Goal: Task Accomplishment & Management: Complete application form

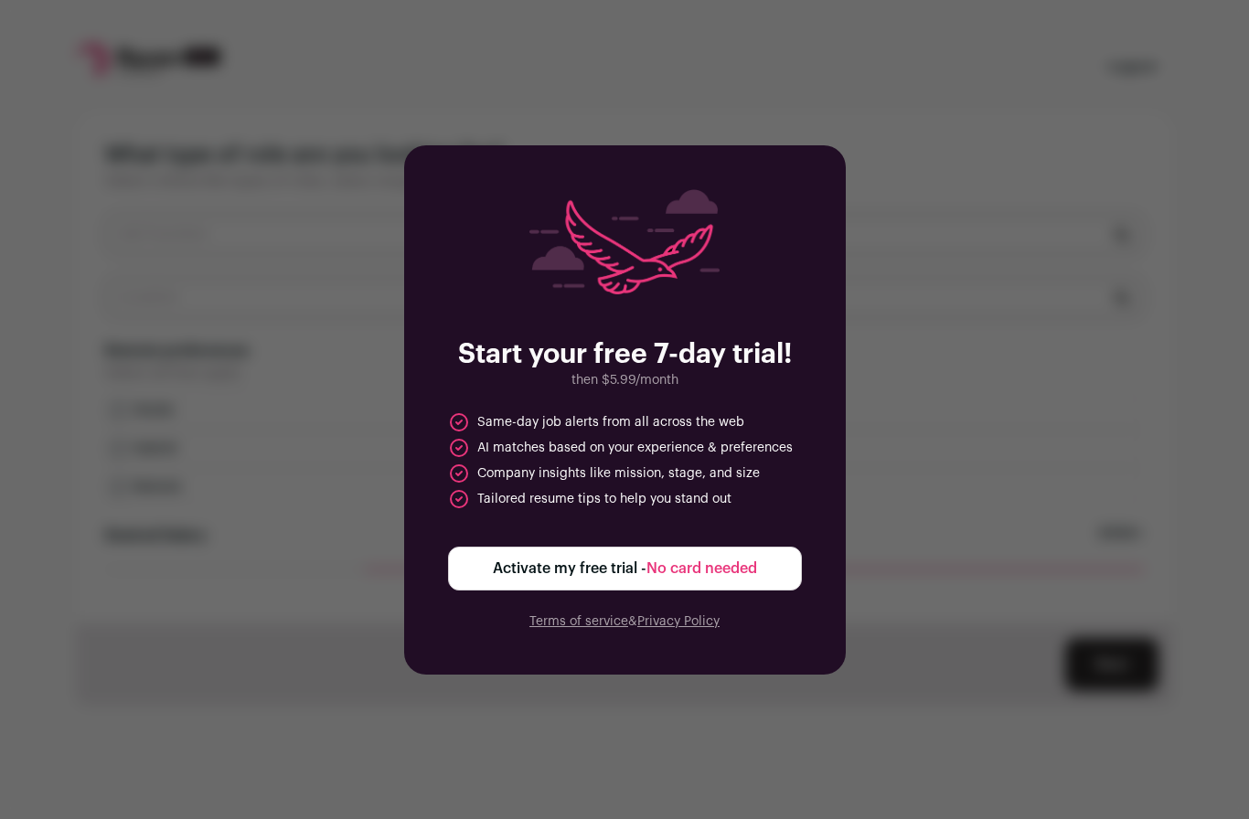
click at [929, 432] on div "Start your free 7-day trial! then $5.99/month Same-day job alerts from all acro…" at bounding box center [624, 409] width 1249 height 819
click at [939, 185] on div "Start your free 7-day trial! then $5.99/month Same-day job alerts from all acro…" at bounding box center [624, 409] width 1249 height 819
click at [889, 373] on div "Start your free 7-day trial! then $5.99/month Same-day job alerts from all acro…" at bounding box center [624, 409] width 1249 height 819
click at [888, 515] on div "Start your free 7-day trial! then $5.99/month Same-day job alerts from all acro…" at bounding box center [624, 409] width 1249 height 819
click at [855, 743] on div "Start your free 7-day trial! then $5.99/month Same-day job alerts from all acro…" at bounding box center [624, 409] width 1249 height 819
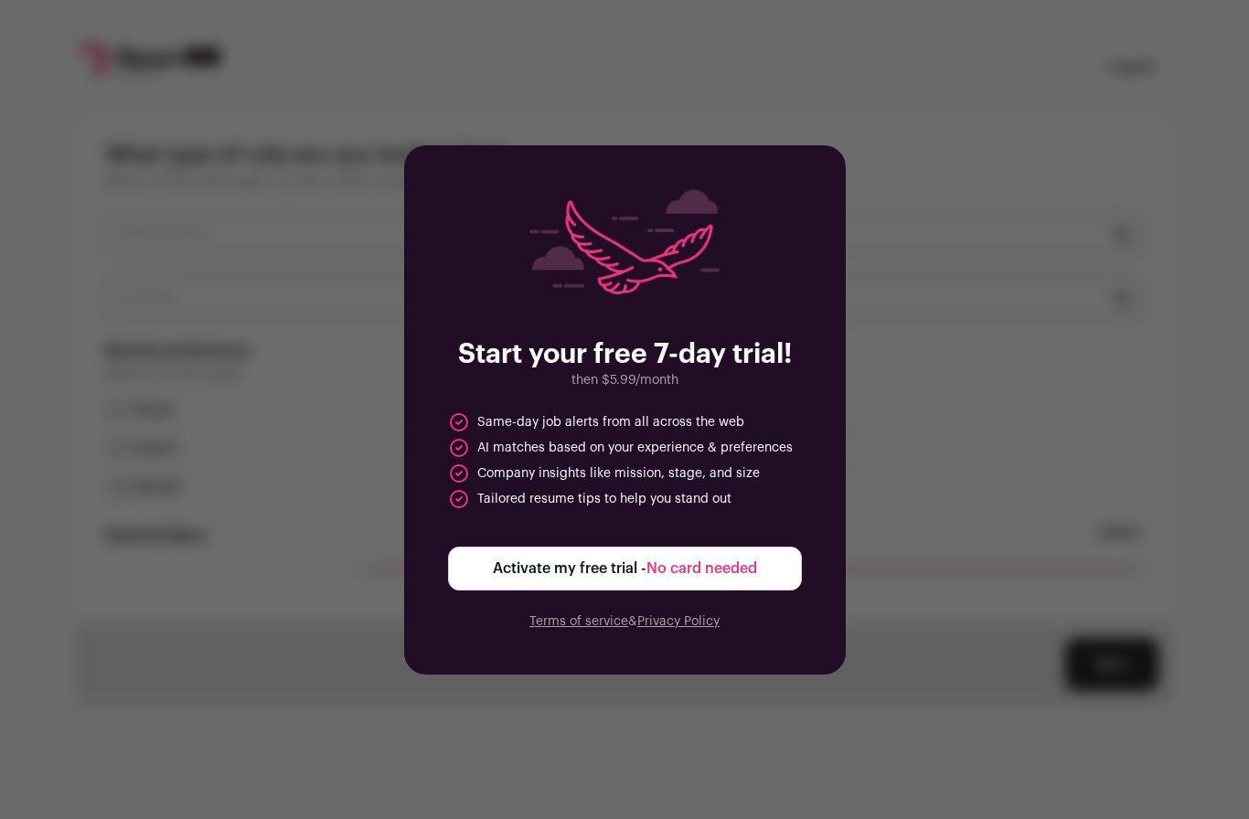
click at [740, 576] on span "No card needed" at bounding box center [702, 568] width 111 height 15
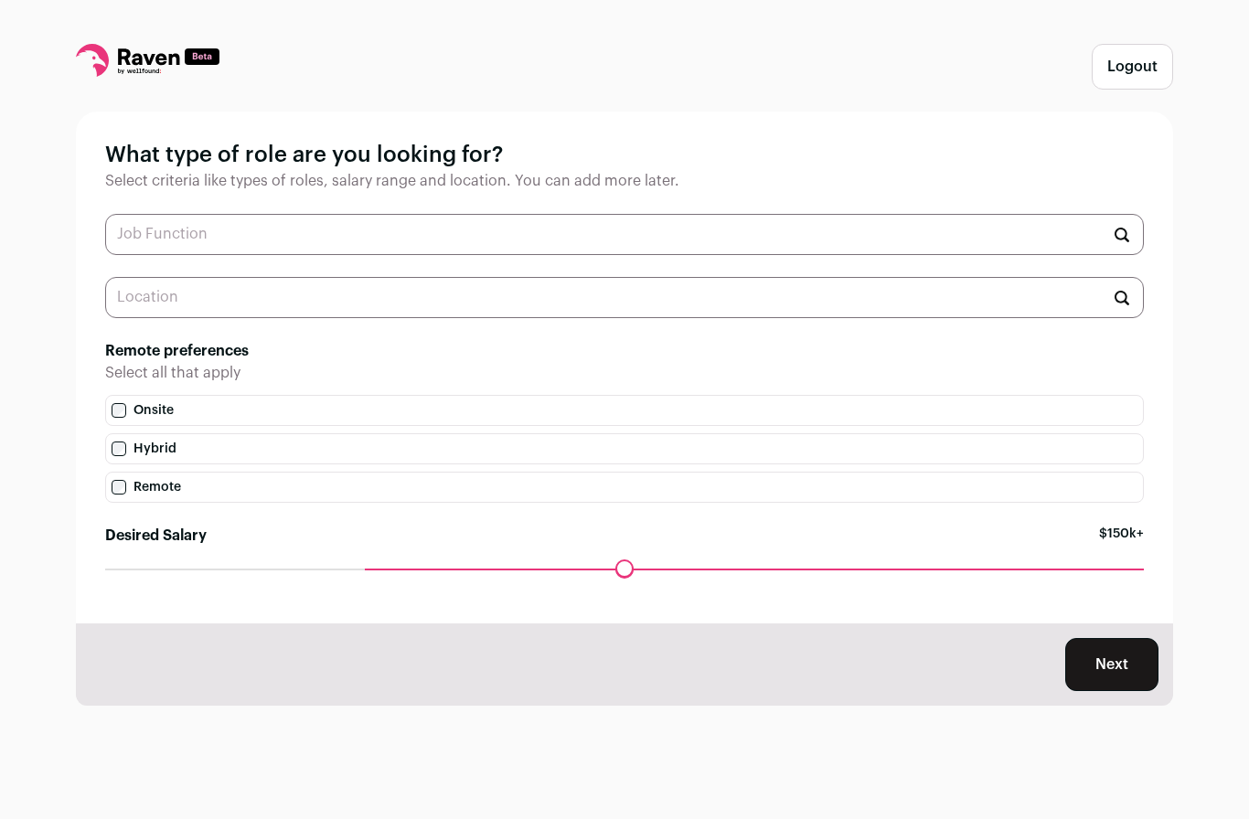
scroll to position [46, 0]
click at [345, 472] on label "Remote" at bounding box center [624, 487] width 1039 height 31
click at [198, 277] on input "text" at bounding box center [624, 297] width 1039 height 41
click at [191, 277] on input "text" at bounding box center [624, 297] width 1039 height 41
click at [192, 214] on input "text" at bounding box center [624, 234] width 1039 height 41
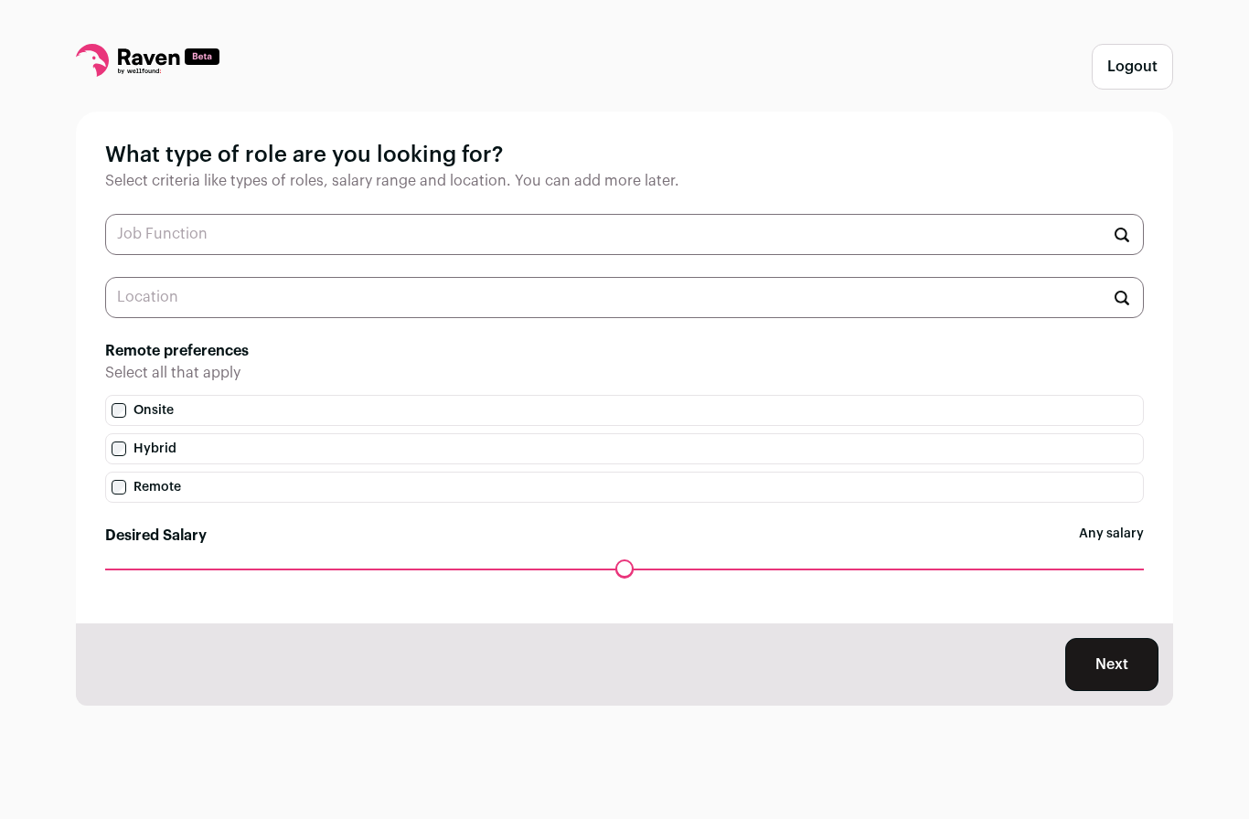
click at [196, 214] on input "text" at bounding box center [624, 234] width 1039 height 41
click at [148, 54] on icon at bounding box center [148, 60] width 144 height 33
click at [146, 50] on icon at bounding box center [148, 60] width 144 height 33
click at [141, 241] on input "text" at bounding box center [624, 234] width 1039 height 41
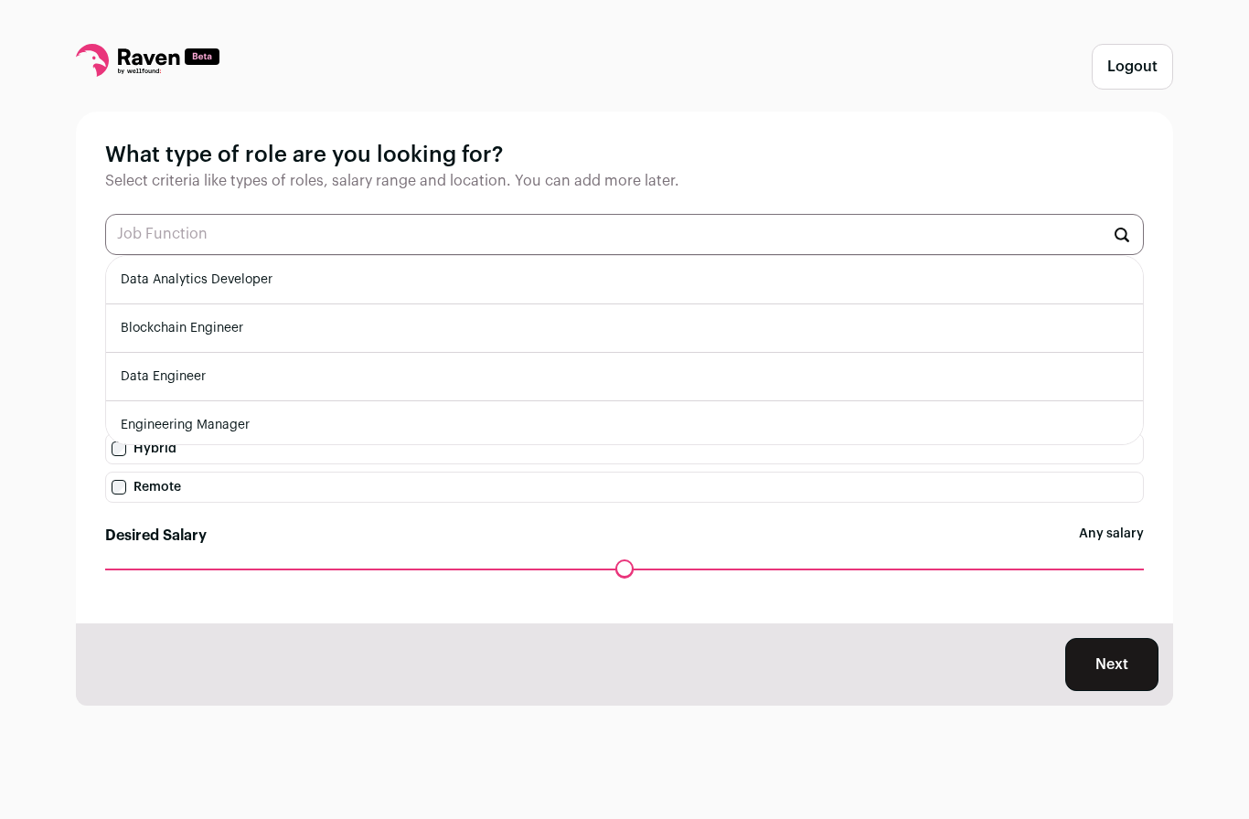
click at [154, 228] on input "text" at bounding box center [624, 234] width 1039 height 41
type input "c"
type input "d"
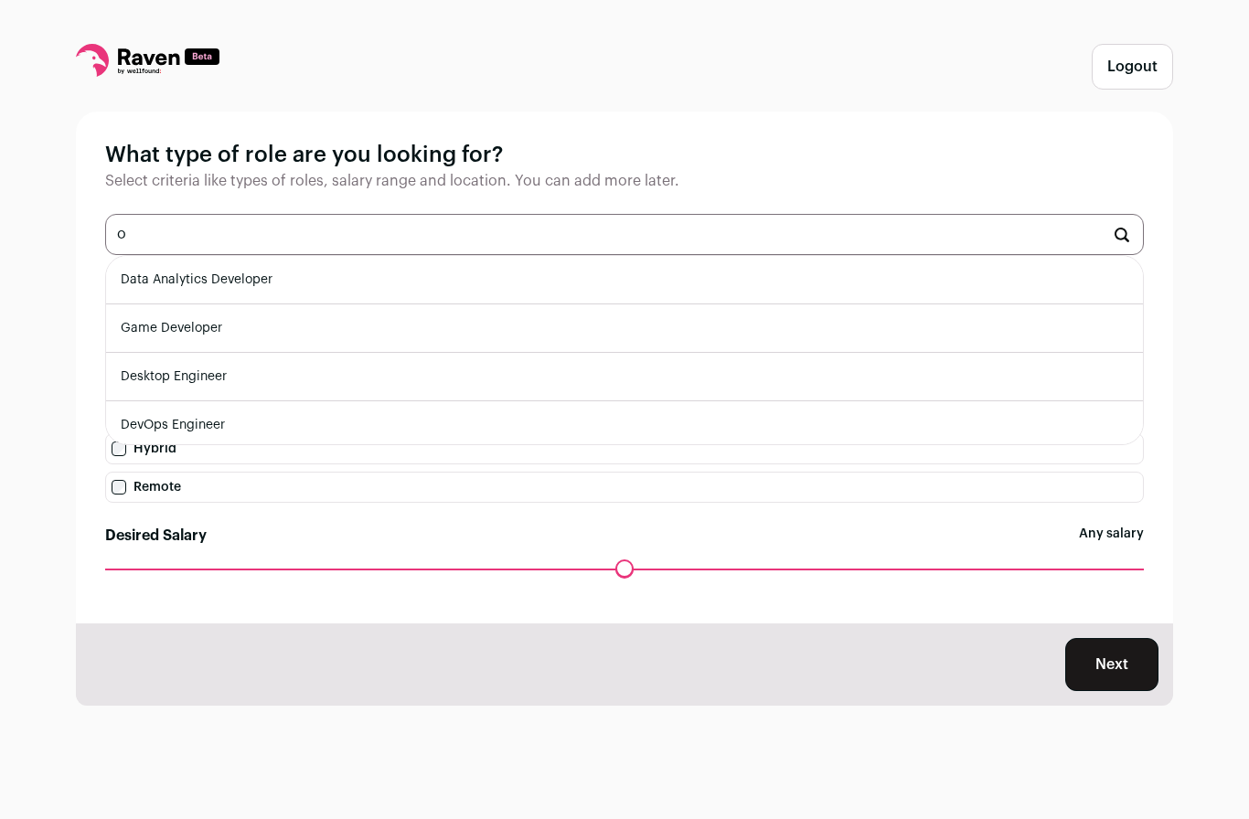
type input "op"
